Goal: Task Accomplishment & Management: Complete application form

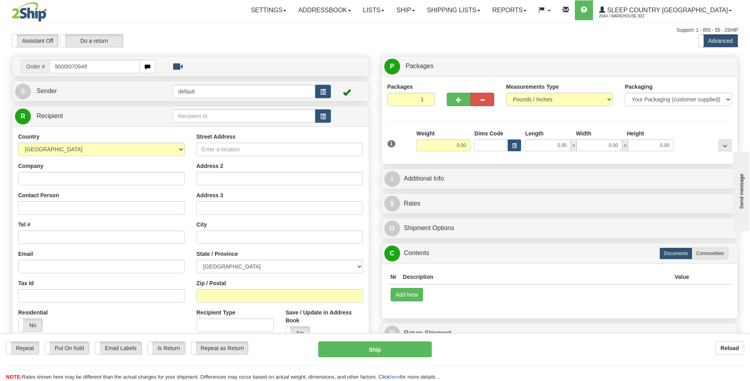
type input "9000I070949"
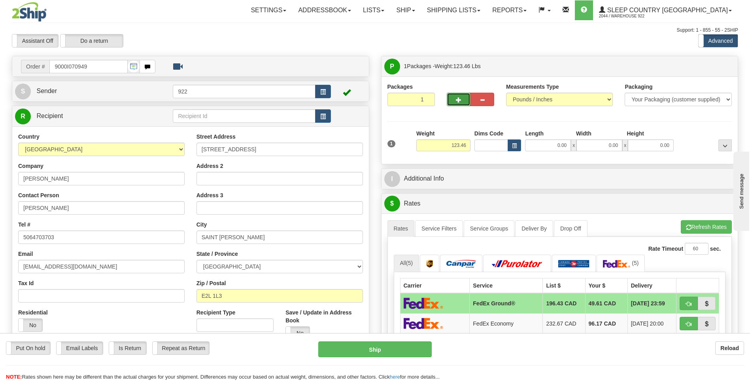
click at [460, 94] on button "button" at bounding box center [459, 99] width 24 height 13
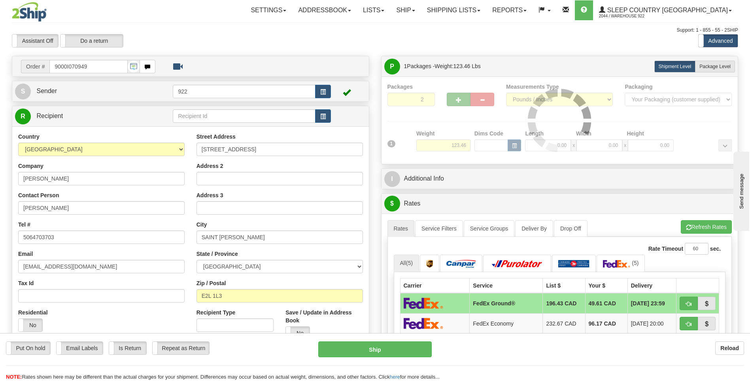
click at [460, 94] on div at bounding box center [560, 120] width 345 height 75
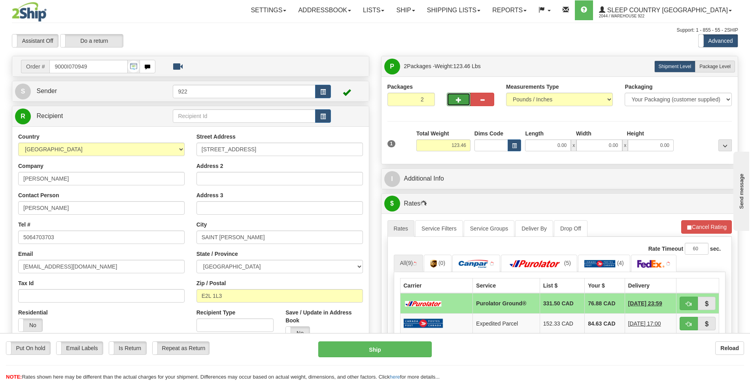
click at [460, 98] on span "button" at bounding box center [459, 99] width 6 height 5
type input "3"
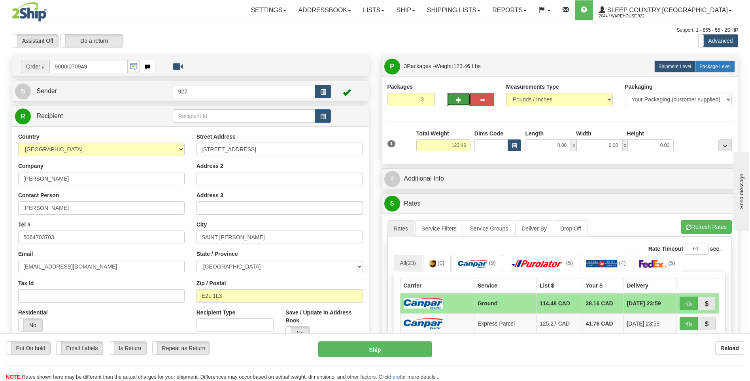
click at [722, 66] on span "Package Level" at bounding box center [715, 67] width 31 height 6
radio input "true"
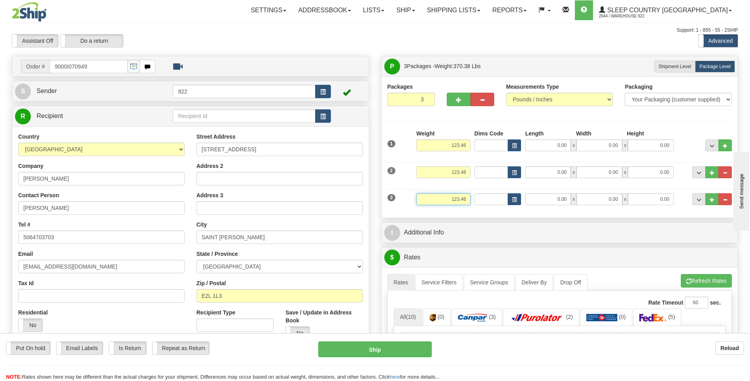
drag, startPoint x: 466, startPoint y: 198, endPoint x: 448, endPoint y: 204, distance: 19.0
click at [448, 204] on input "123.46" at bounding box center [444, 199] width 54 height 12
type input "5.00"
drag, startPoint x: 465, startPoint y: 144, endPoint x: 450, endPoint y: 142, distance: 15.2
click at [450, 142] on input "123.46" at bounding box center [444, 145] width 54 height 12
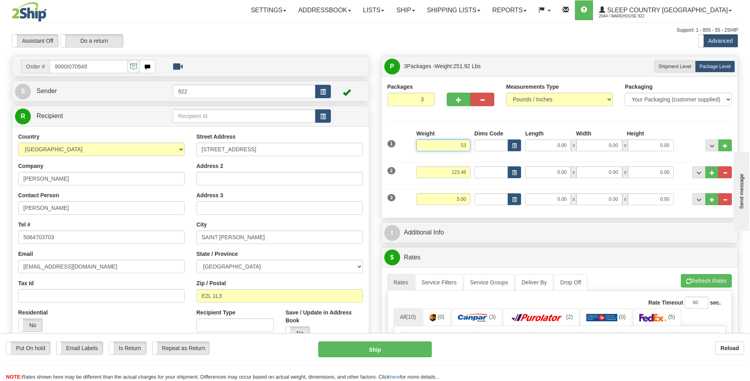
click button "Delete" at bounding box center [0, 0] width 0 height 0
type input "53.00"
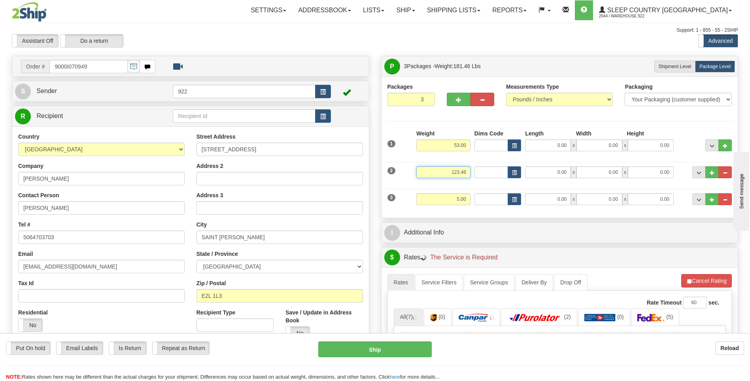
click at [458, 171] on input "123.46" at bounding box center [444, 172] width 54 height 12
drag, startPoint x: 458, startPoint y: 171, endPoint x: 453, endPoint y: 170, distance: 5.6
click at [453, 170] on input "312.46" at bounding box center [444, 172] width 54 height 12
type input "65.46"
click at [555, 148] on input "0.00" at bounding box center [548, 145] width 46 height 12
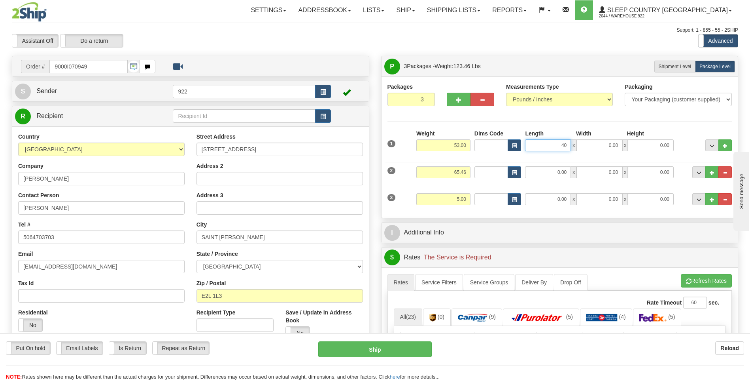
type input "40.00"
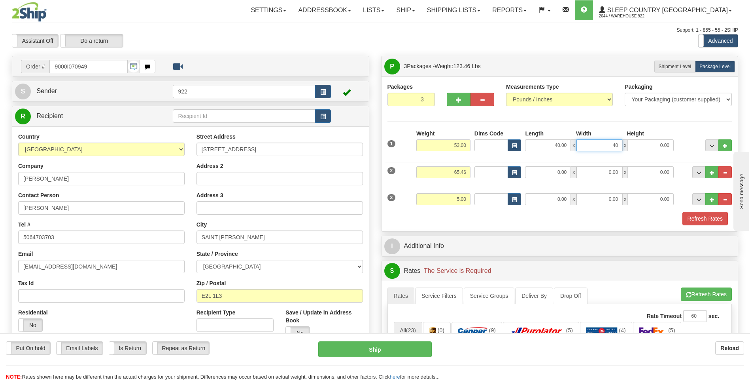
type input "40.00"
type input "20.00"
click at [551, 175] on input "0.00" at bounding box center [548, 172] width 46 height 12
type input "72.00"
type input "12.00"
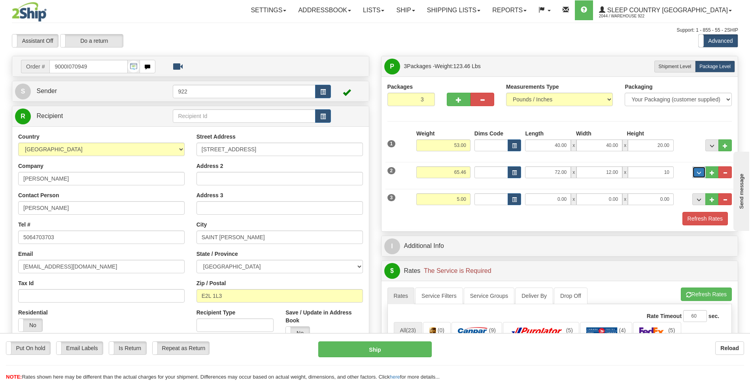
type input "10.00"
click at [548, 199] on input "0.00" at bounding box center [548, 199] width 46 height 12
type input "12.00"
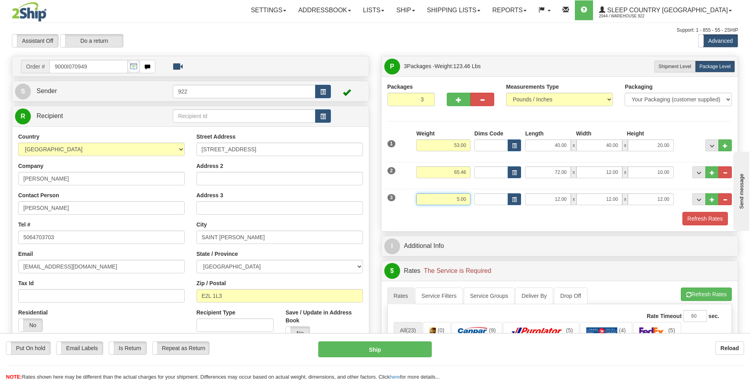
click at [459, 199] on input "5.00" at bounding box center [444, 199] width 54 height 12
type input "10.00"
click at [458, 171] on input "65.46" at bounding box center [444, 172] width 54 height 12
type input "60.46"
click at [705, 221] on button "Refresh Rates" at bounding box center [705, 218] width 45 height 13
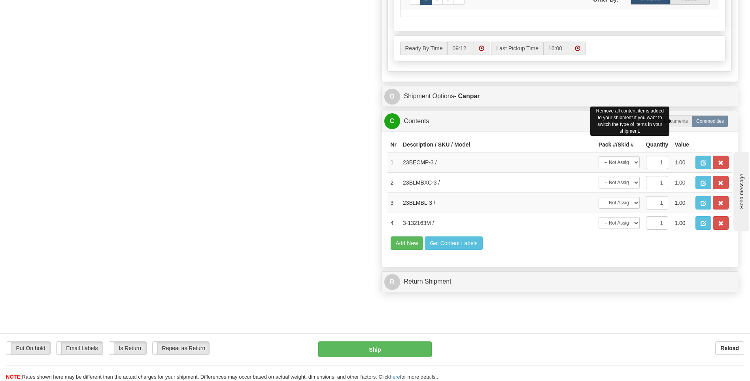
scroll to position [475, 0]
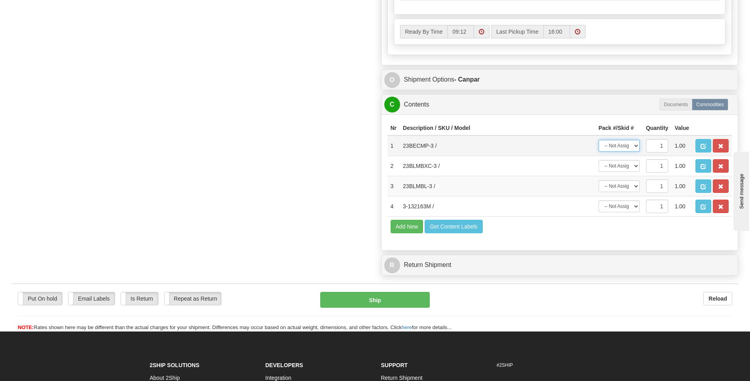
click at [638, 146] on select "-- Not Assigned -- Package 1 Package 2 Package 3" at bounding box center [619, 146] width 41 height 12
select select "2"
click at [599, 140] on select "-- Not Assigned -- Package 1 Package 2 Package 3" at bounding box center [619, 146] width 41 height 12
click at [636, 165] on select "-- Not Assigned -- Package 1 Package 2 Package 3" at bounding box center [619, 166] width 41 height 12
select select "1"
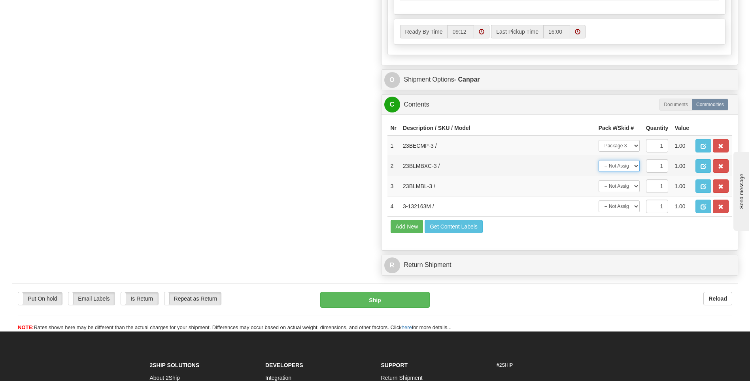
click at [599, 160] on select "-- Not Assigned -- Package 1 Package 2 Package 3" at bounding box center [619, 166] width 41 height 12
click at [633, 185] on select "-- Not Assigned -- Package 1 Package 2 Package 3" at bounding box center [619, 186] width 41 height 12
select select "2"
click at [599, 180] on select "-- Not Assigned -- Package 1 Package 2 Package 3" at bounding box center [619, 186] width 41 height 12
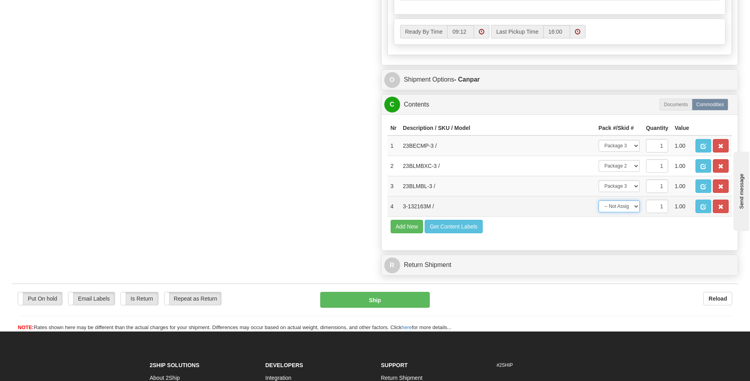
click at [634, 205] on select "-- Not Assigned -- Package 1 Package 2 Package 3" at bounding box center [619, 206] width 41 height 12
select select "0"
click at [599, 200] on select "-- Not Assigned -- Package 1 Package 2 Package 3" at bounding box center [619, 206] width 41 height 12
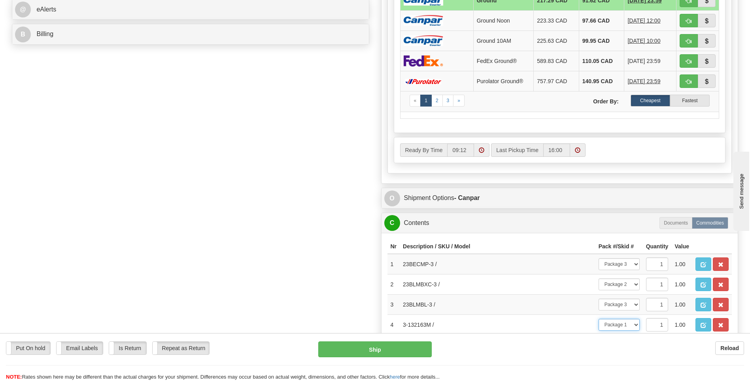
scroll to position [356, 0]
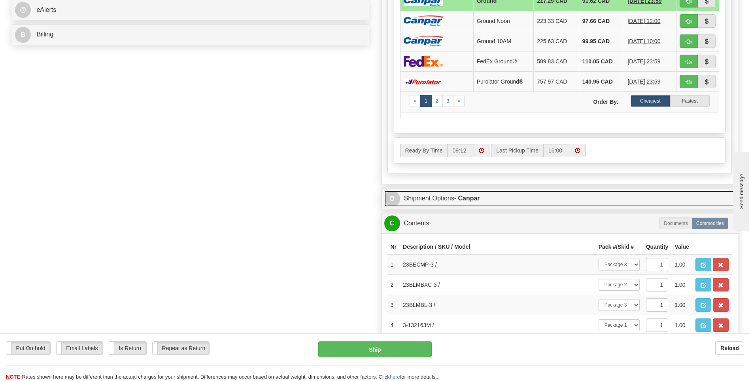
click at [399, 197] on span "O" at bounding box center [393, 199] width 16 height 16
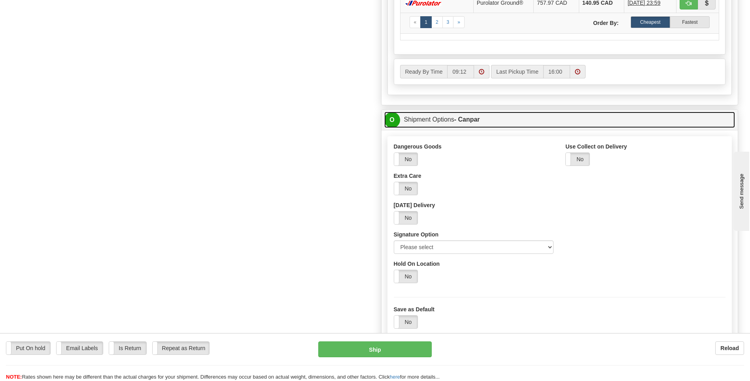
scroll to position [435, 0]
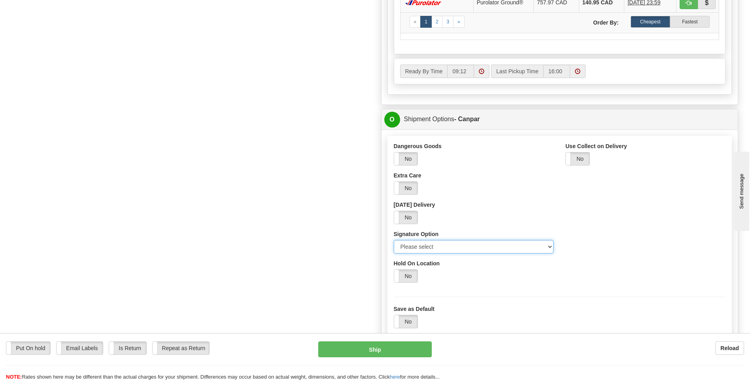
click at [549, 246] on select "Please select No Signature Required Signature Required Adult Signature" at bounding box center [474, 246] width 160 height 13
select select "2"
click at [394, 240] on select "Please select No Signature Required Signature Required Adult Signature" at bounding box center [474, 246] width 160 height 13
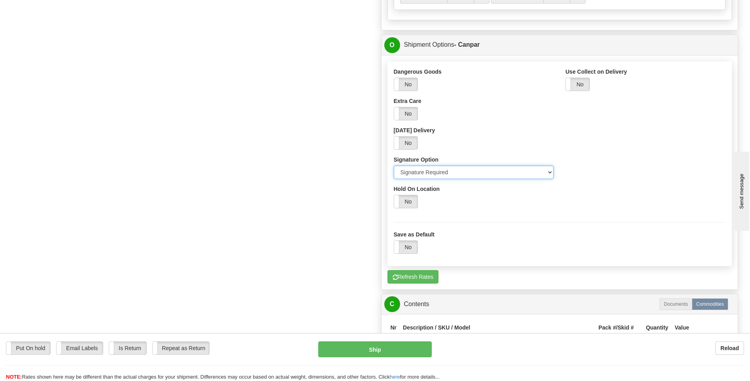
scroll to position [554, 0]
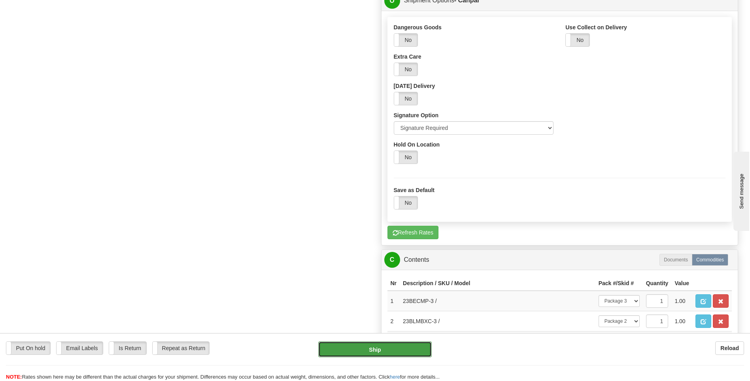
click at [415, 351] on button "Ship" at bounding box center [374, 349] width 113 height 16
type input "1"
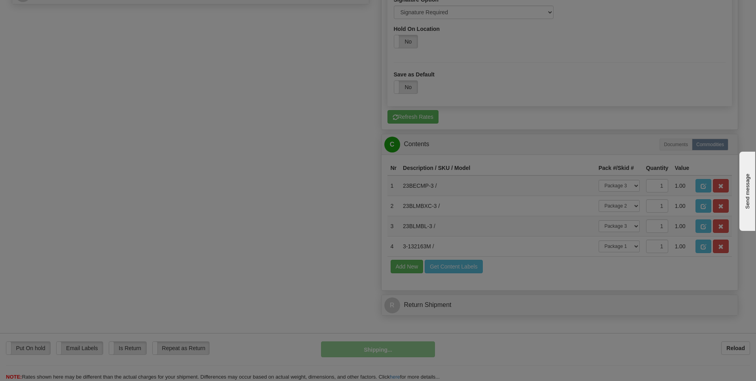
scroll to position [282, 0]
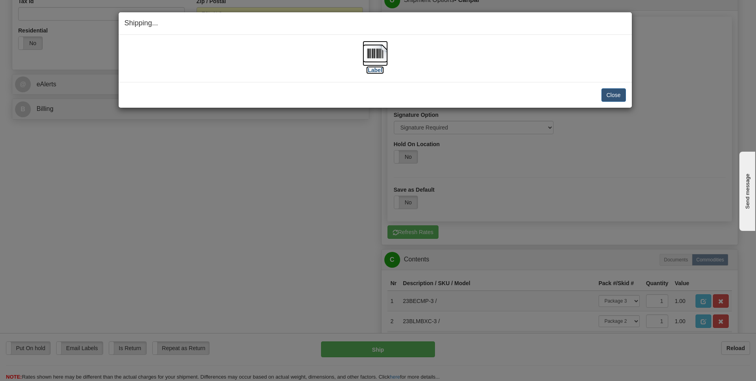
click at [381, 57] on img at bounding box center [375, 53] width 25 height 25
click at [607, 91] on button "Close" at bounding box center [614, 94] width 25 height 13
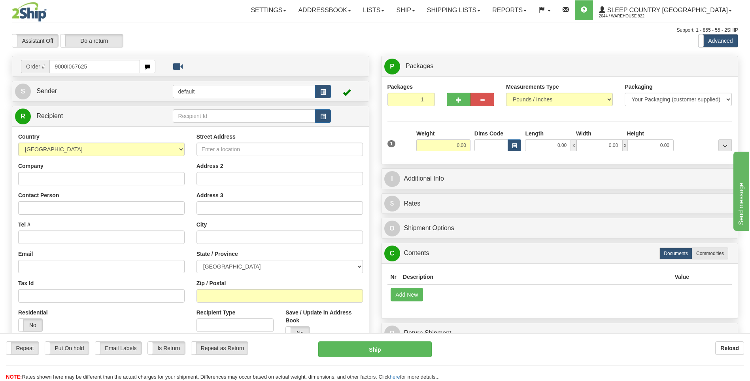
type input "9000I067625"
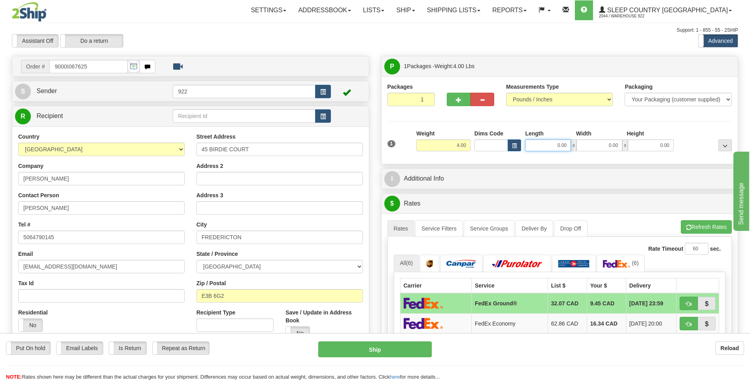
click at [535, 140] on input "0.00" at bounding box center [548, 145] width 46 height 12
type input "12.00"
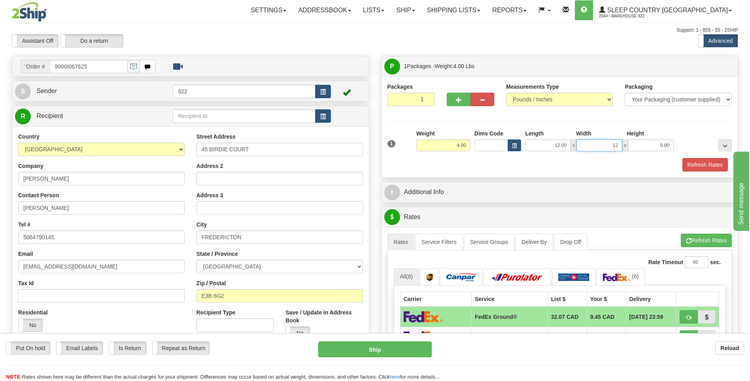
type input "12.00"
type input "6.00"
click at [712, 165] on button "Refresh Rates" at bounding box center [705, 164] width 45 height 13
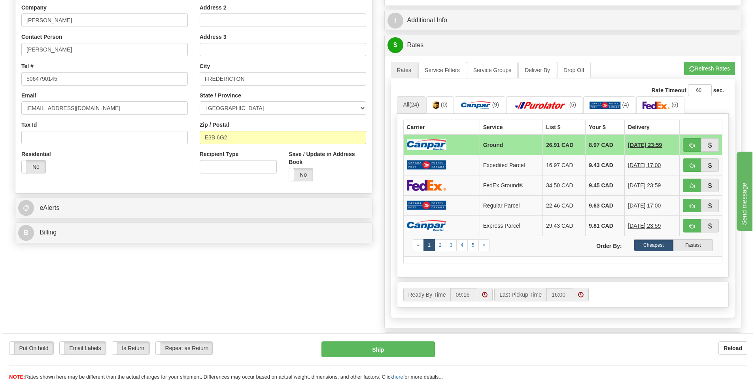
scroll to position [277, 0]
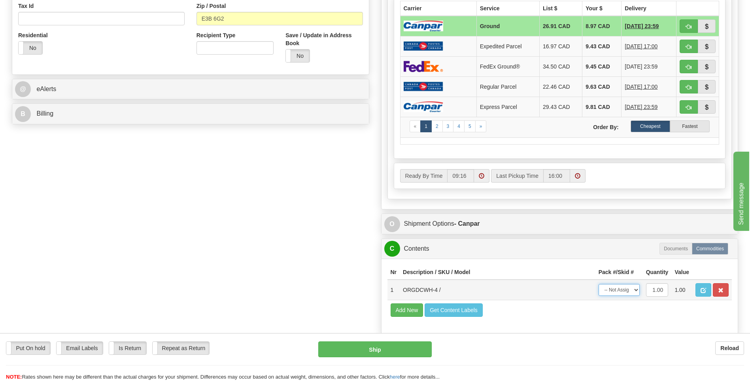
click at [637, 292] on select "-- Not Assigned -- Package 1" at bounding box center [619, 290] width 41 height 12
select select "0"
click at [599, 284] on select "-- Not Assigned -- Package 1" at bounding box center [619, 290] width 41 height 12
click at [407, 347] on button "Ship" at bounding box center [374, 349] width 113 height 16
type input "1"
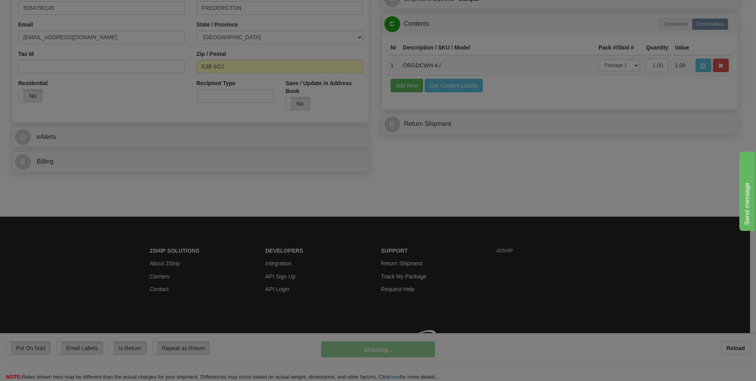
scroll to position [241, 0]
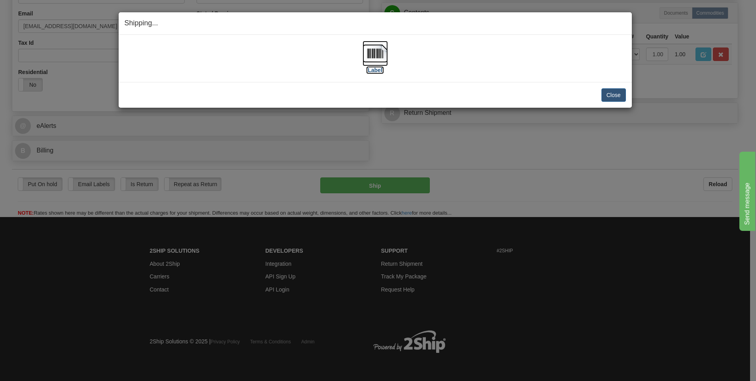
click at [376, 57] on img at bounding box center [375, 53] width 25 height 25
click at [606, 95] on button "Close" at bounding box center [614, 94] width 25 height 13
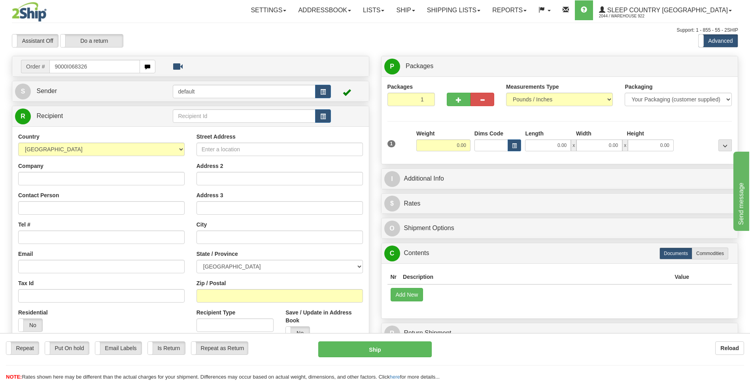
type input "9000I068326"
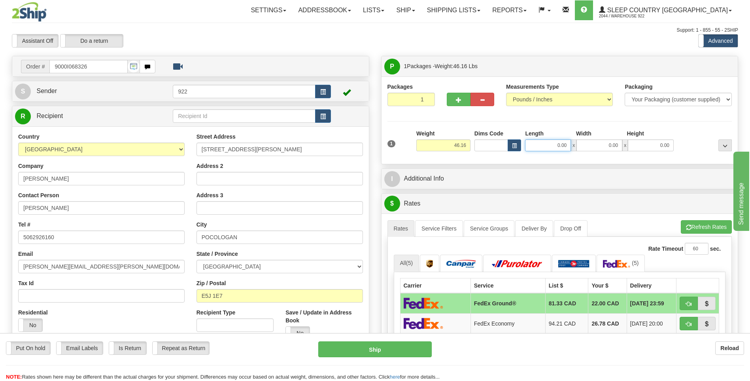
click at [553, 142] on input "0.00" at bounding box center [548, 145] width 46 height 12
type input "40.00"
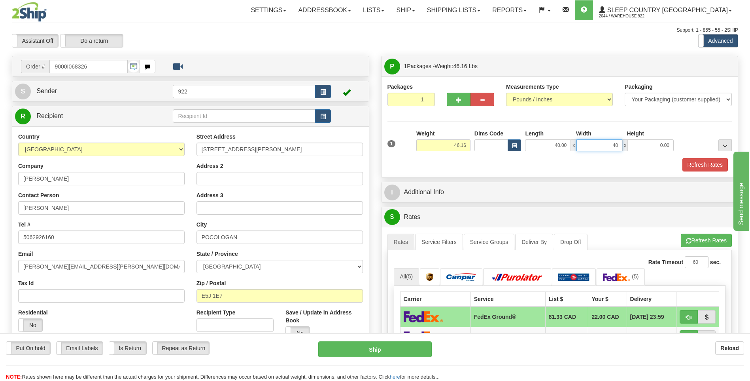
type input "40.00"
type input "20.00"
click at [711, 165] on button "Refresh Rates" at bounding box center [705, 164] width 45 height 13
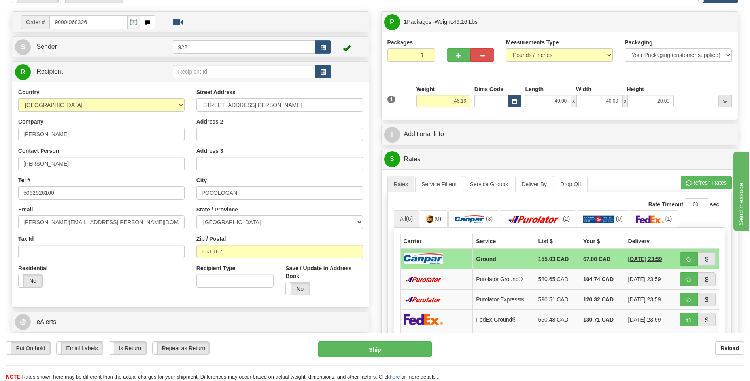
scroll to position [40, 0]
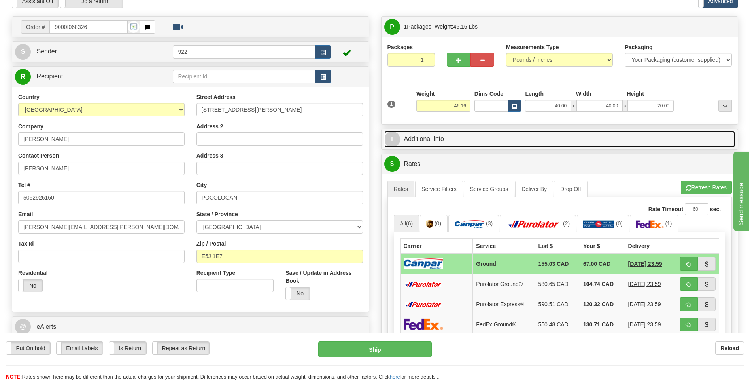
click at [401, 137] on link "I Additional Info" at bounding box center [560, 139] width 351 height 16
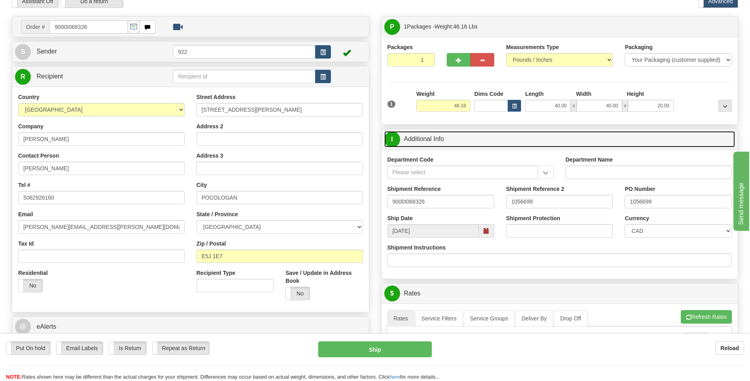
click at [393, 137] on span "I" at bounding box center [393, 139] width 16 height 16
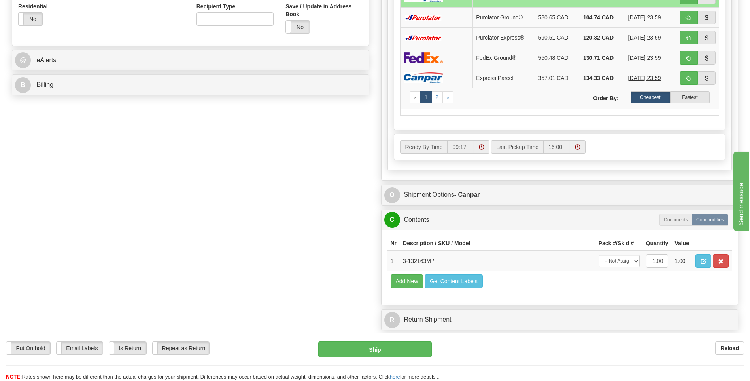
scroll to position [316, 0]
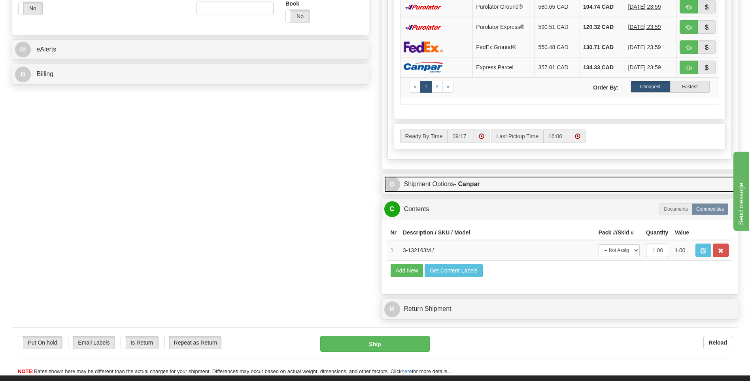
click at [398, 189] on span "O" at bounding box center [393, 184] width 16 height 16
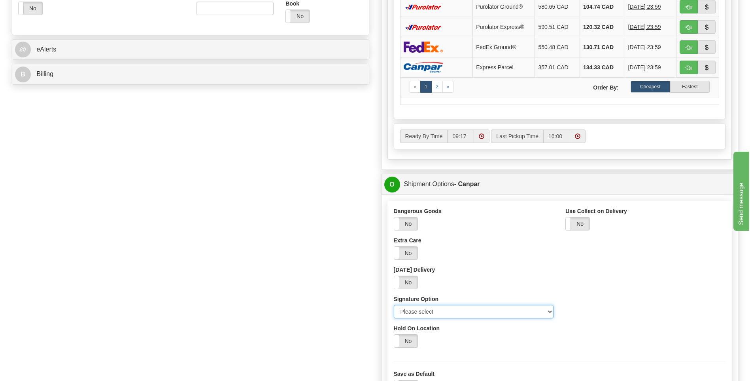
click at [551, 312] on select "Please select No Signature Required Signature Required Adult Signature" at bounding box center [474, 311] width 160 height 13
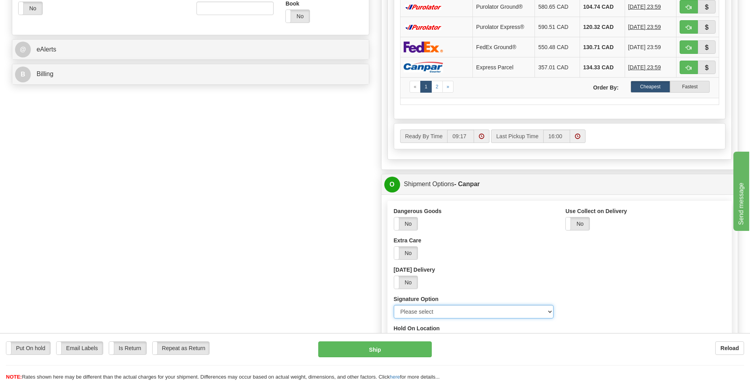
select select "2"
click at [394, 305] on select "Please select No Signature Required Signature Required Adult Signature" at bounding box center [474, 311] width 160 height 13
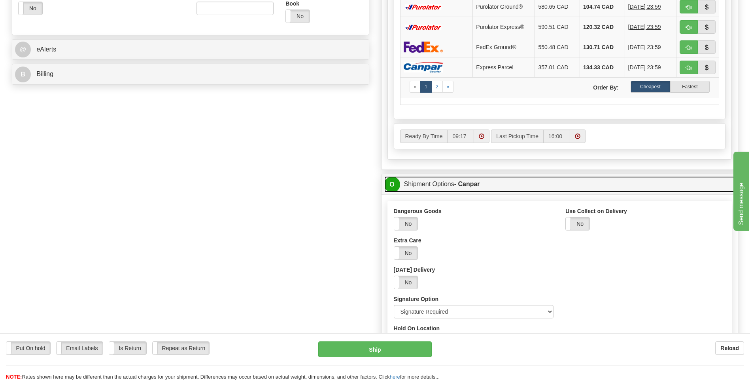
click at [397, 188] on span "O" at bounding box center [393, 184] width 16 height 16
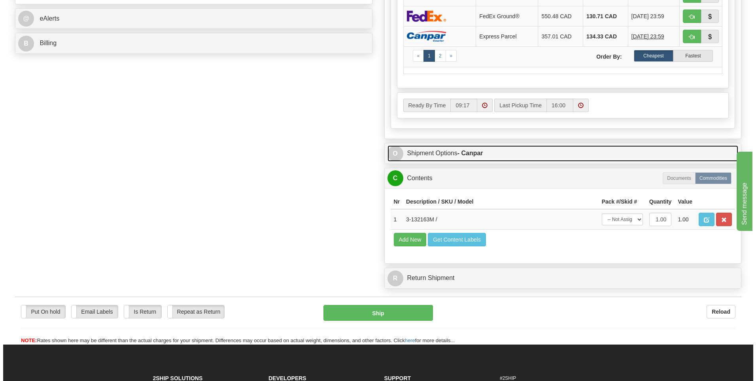
scroll to position [435, 0]
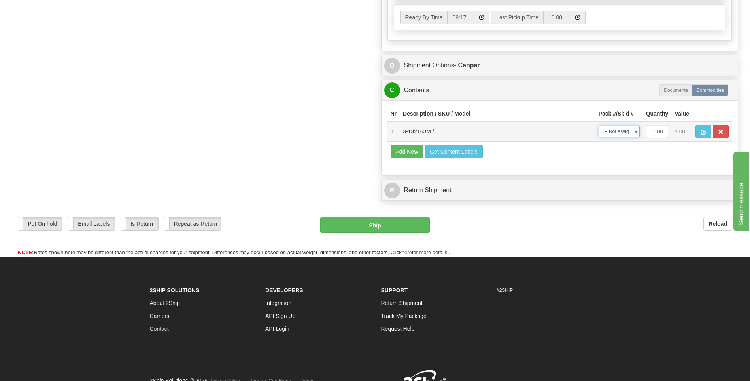
click at [635, 131] on select "-- Not Assigned -- Package 1" at bounding box center [619, 131] width 41 height 12
select select "0"
click at [599, 125] on select "-- Not Assigned -- Package 1" at bounding box center [619, 131] width 41 height 12
click at [399, 224] on button "Ship" at bounding box center [374, 225] width 109 height 16
type input "1"
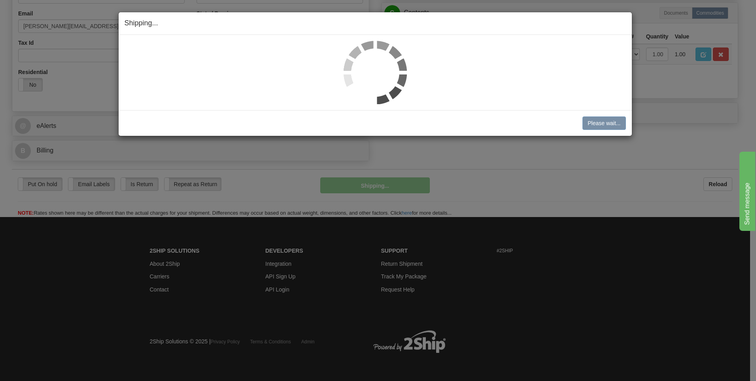
scroll to position [241, 0]
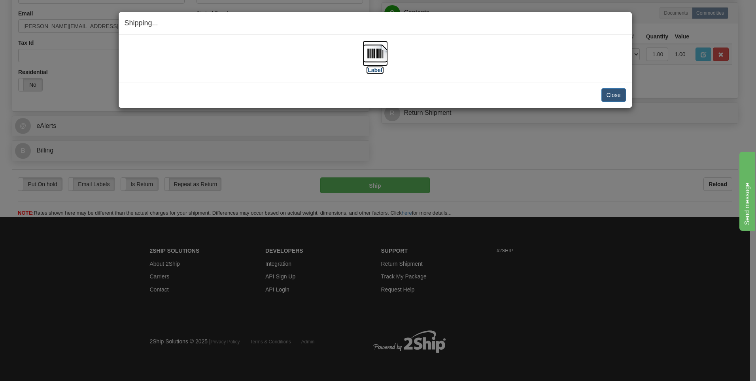
click at [372, 57] on img at bounding box center [375, 53] width 25 height 25
click at [621, 98] on button "Close" at bounding box center [614, 94] width 25 height 13
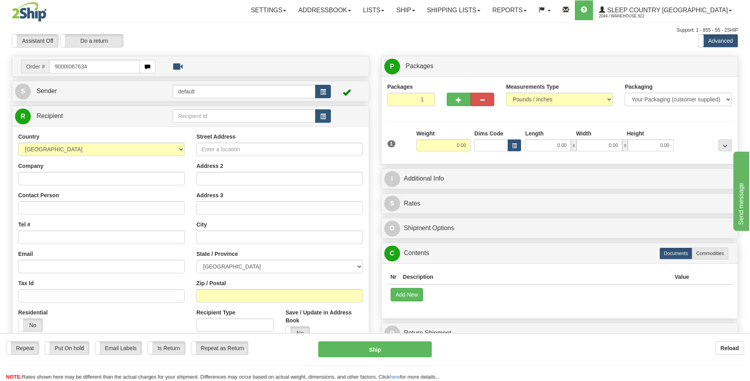
type input "9000I067634"
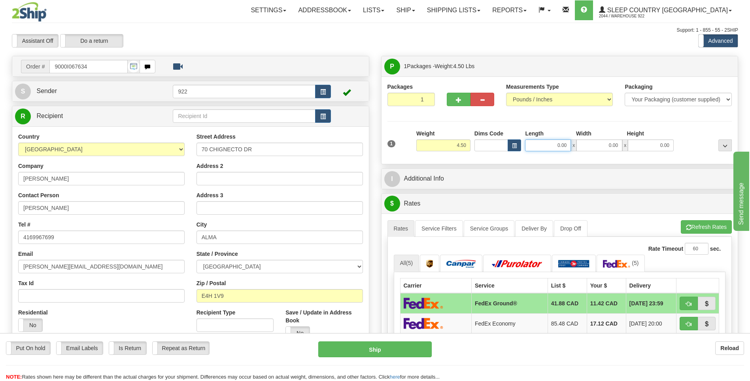
click at [544, 146] on input "0.00" at bounding box center [548, 145] width 46 height 12
type input "4"
type input "12.00"
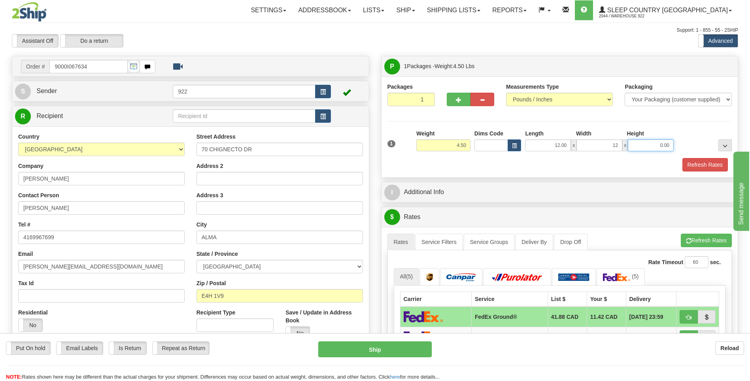
type input "12.00"
type input "6.00"
click at [696, 162] on button "Refresh Rates" at bounding box center [705, 164] width 45 height 13
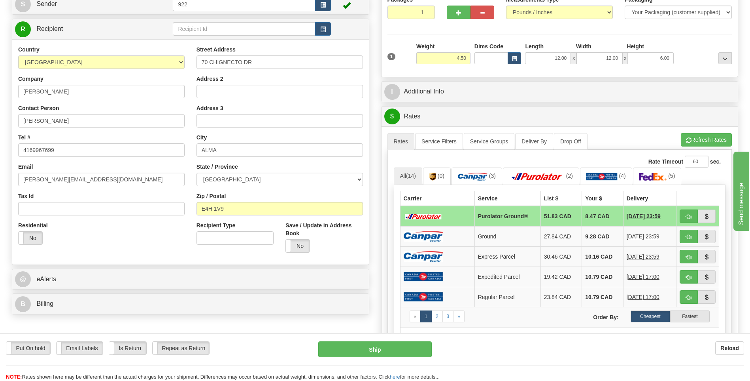
scroll to position [119, 0]
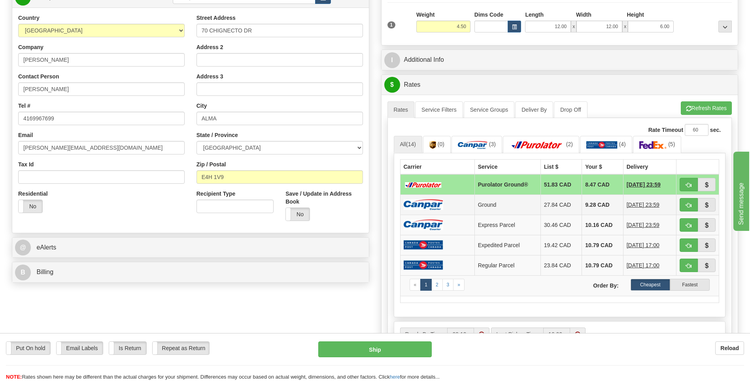
click at [586, 205] on td "9.28 CAD" at bounding box center [603, 204] width 42 height 20
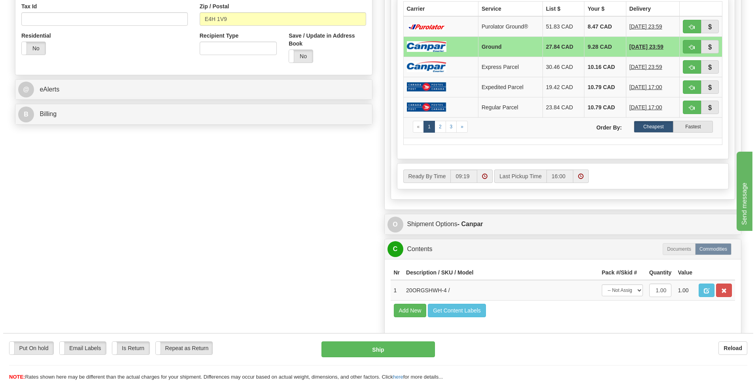
scroll to position [277, 0]
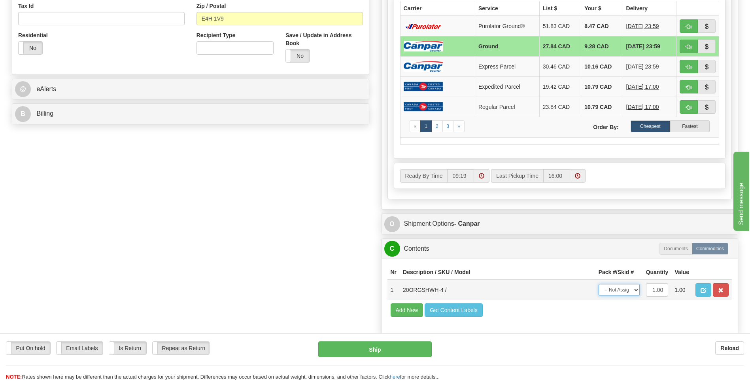
click at [636, 290] on select "-- Not Assigned -- Package 1" at bounding box center [619, 290] width 41 height 12
select select "0"
click at [599, 284] on select "-- Not Assigned -- Package 1" at bounding box center [619, 290] width 41 height 12
click at [388, 346] on button "Ship" at bounding box center [374, 349] width 113 height 16
type input "1"
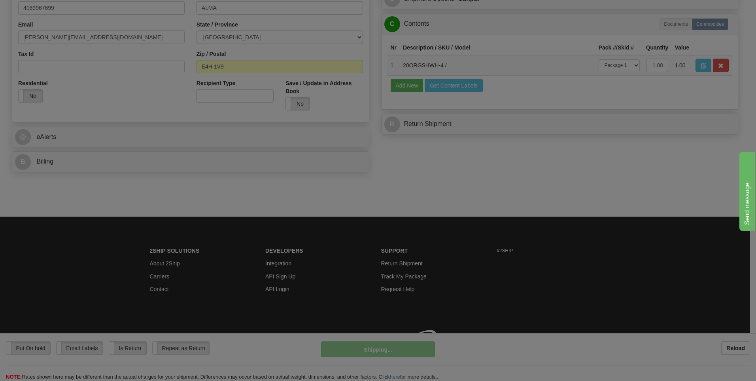
scroll to position [241, 0]
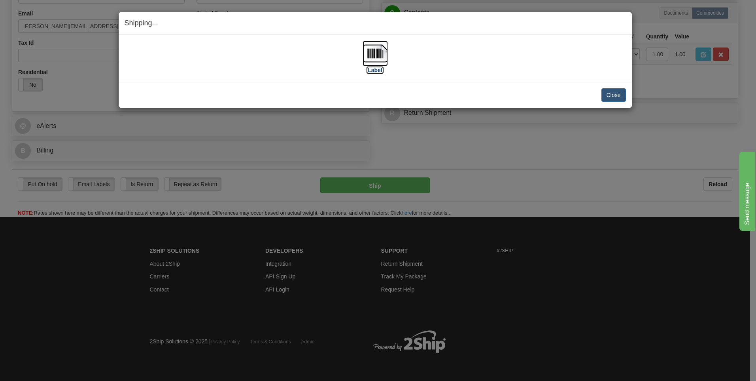
click at [371, 59] on img at bounding box center [375, 53] width 25 height 25
click at [621, 95] on button "Close" at bounding box center [614, 94] width 25 height 13
